Goal: Task Accomplishment & Management: Use online tool/utility

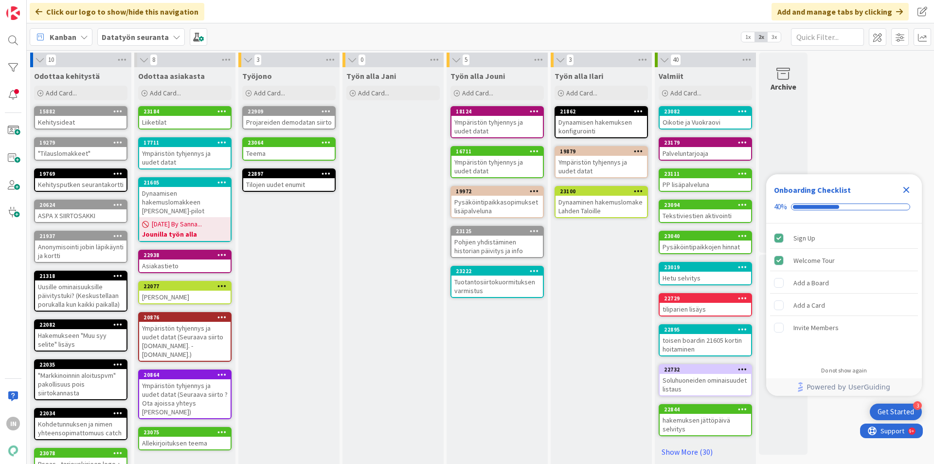
click at [592, 166] on div "Ympäristön tyhjennys ja uudet datat" at bounding box center [601, 166] width 91 height 21
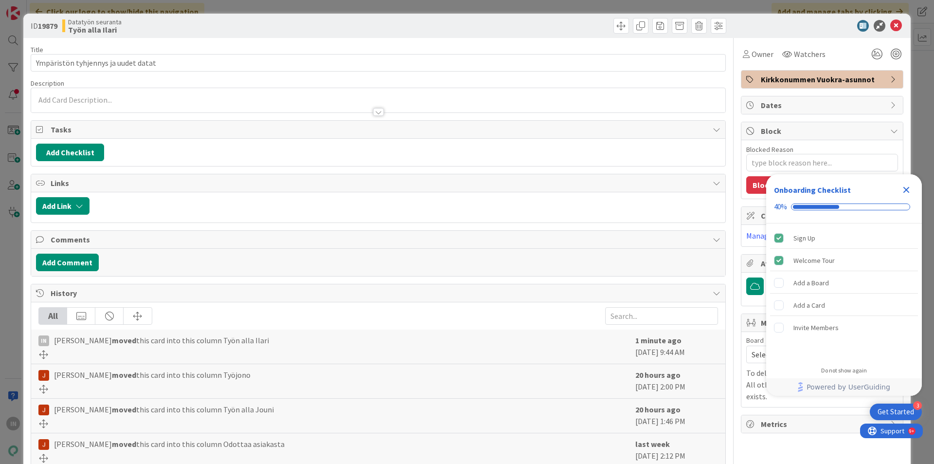
type textarea "x"
click at [890, 24] on icon at bounding box center [896, 26] width 12 height 12
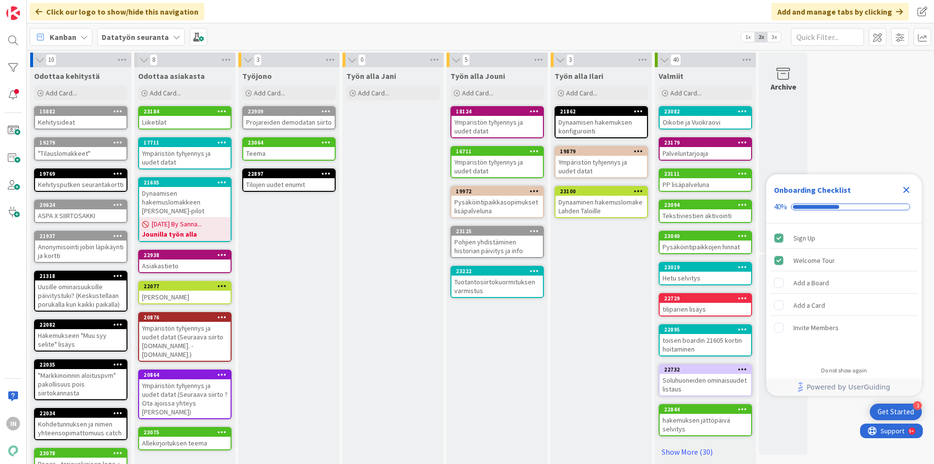
click at [908, 186] on icon "Close Checklist" at bounding box center [907, 190] width 12 height 12
